Goal: Transaction & Acquisition: Purchase product/service

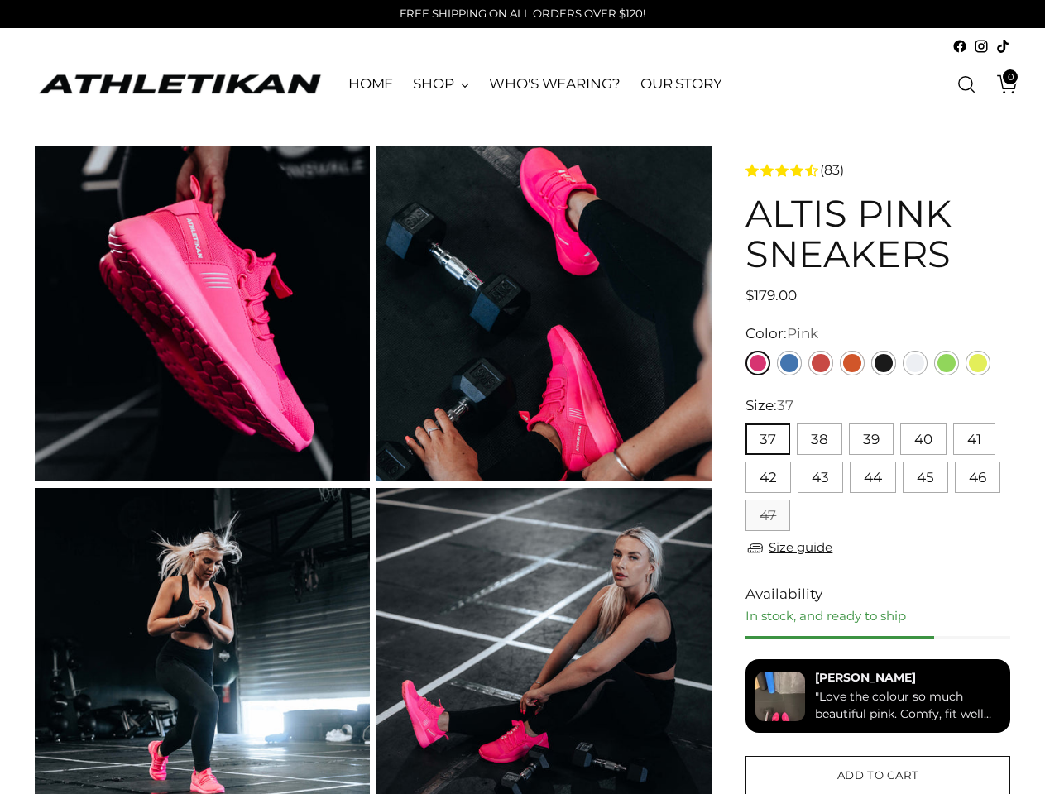
click at [767, 439] on button "37" at bounding box center [767, 439] width 45 height 31
click at [818, 439] on button "38" at bounding box center [820, 439] width 46 height 31
click at [870, 439] on button "39" at bounding box center [871, 439] width 45 height 31
click at [923, 439] on button "40" at bounding box center [923, 439] width 46 height 31
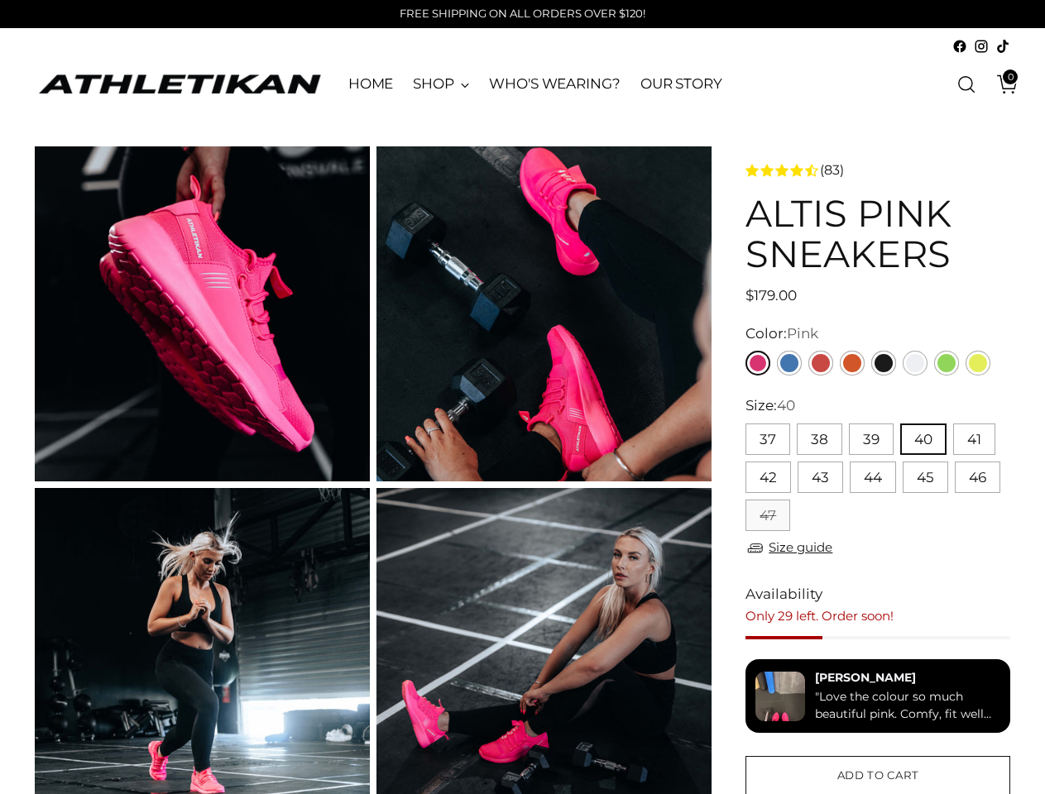
click at [973, 439] on button "41" at bounding box center [974, 439] width 42 height 31
click at [768, 477] on button "42" at bounding box center [768, 477] width 46 height 31
